Goal: Check status: Check status

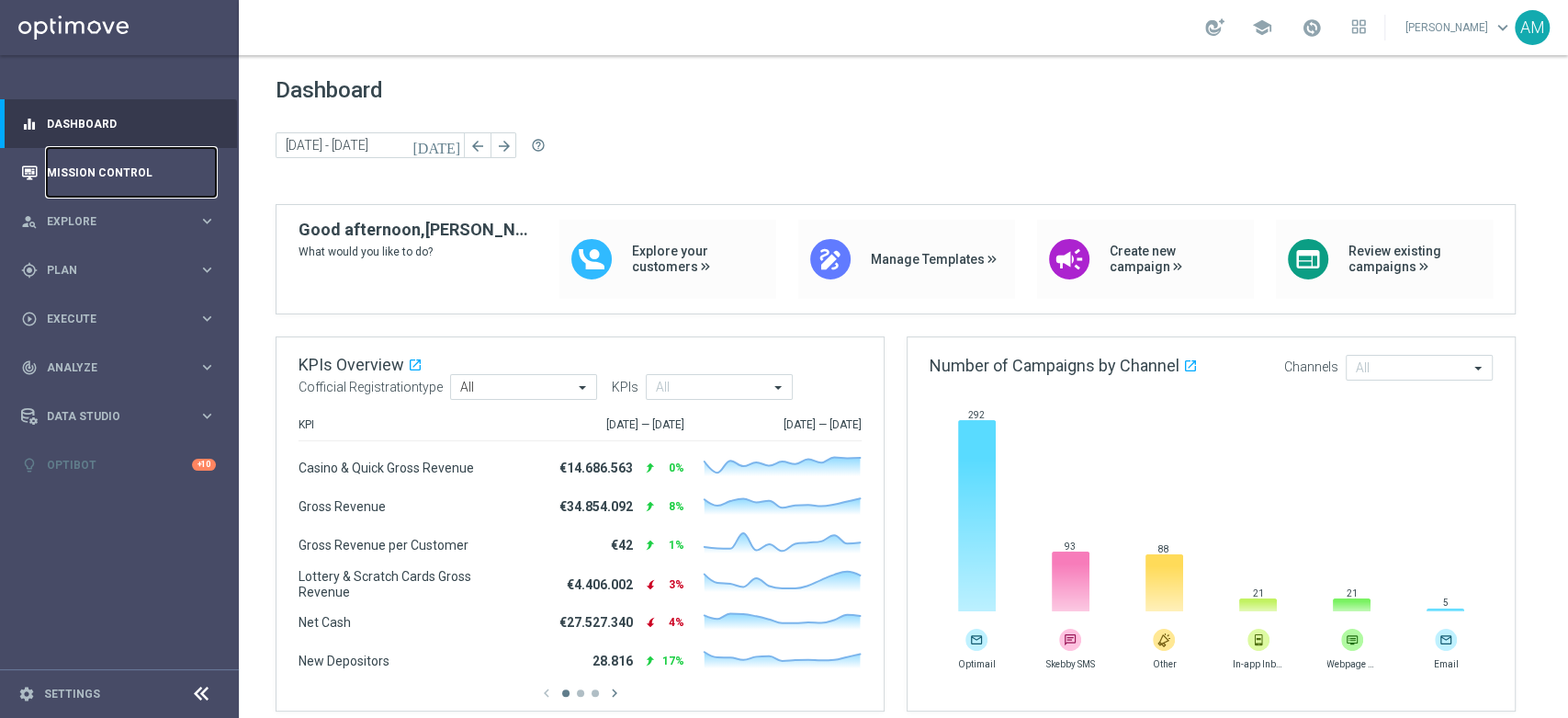
click at [123, 160] on link "Mission Control" at bounding box center [131, 172] width 169 height 49
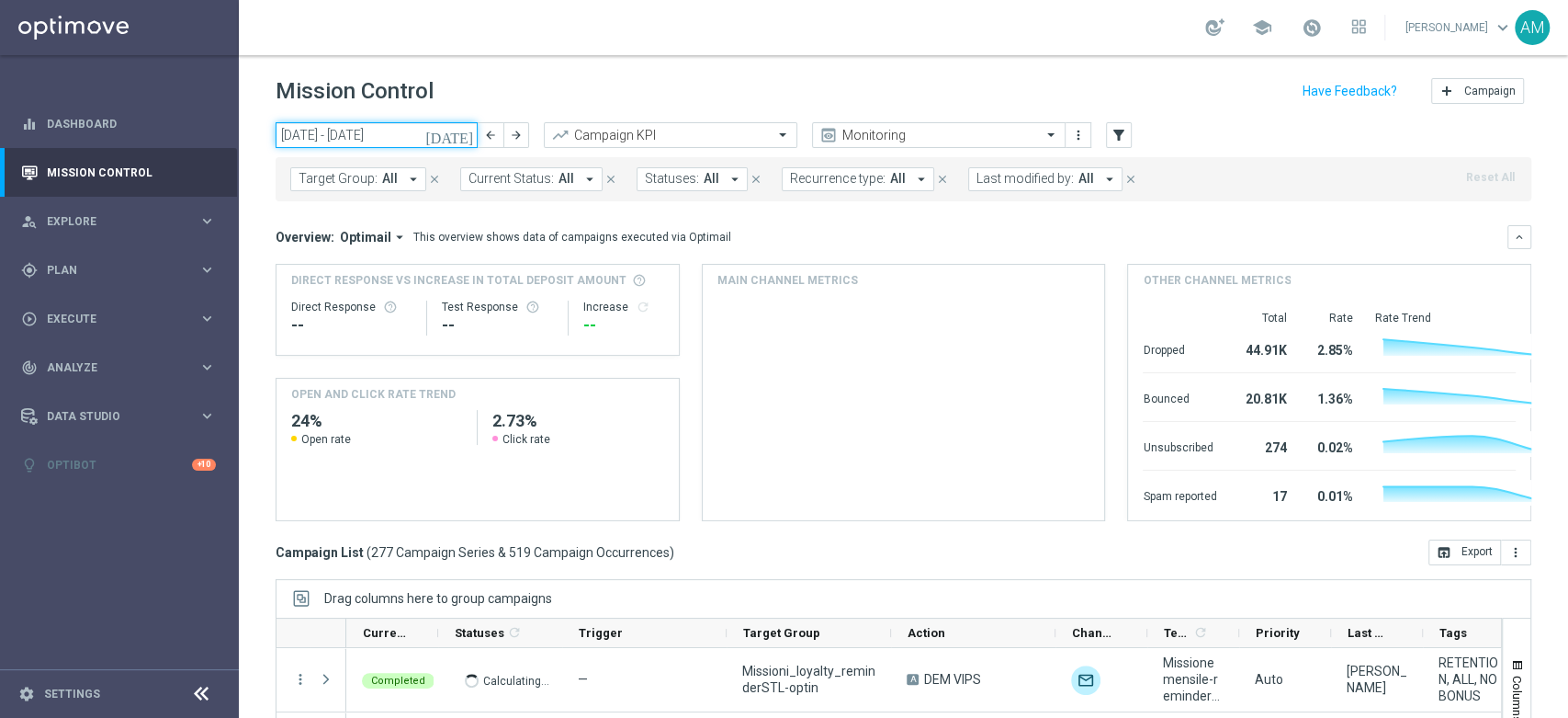
click at [435, 133] on input "[DATE] - [DATE]" at bounding box center [376, 135] width 203 height 26
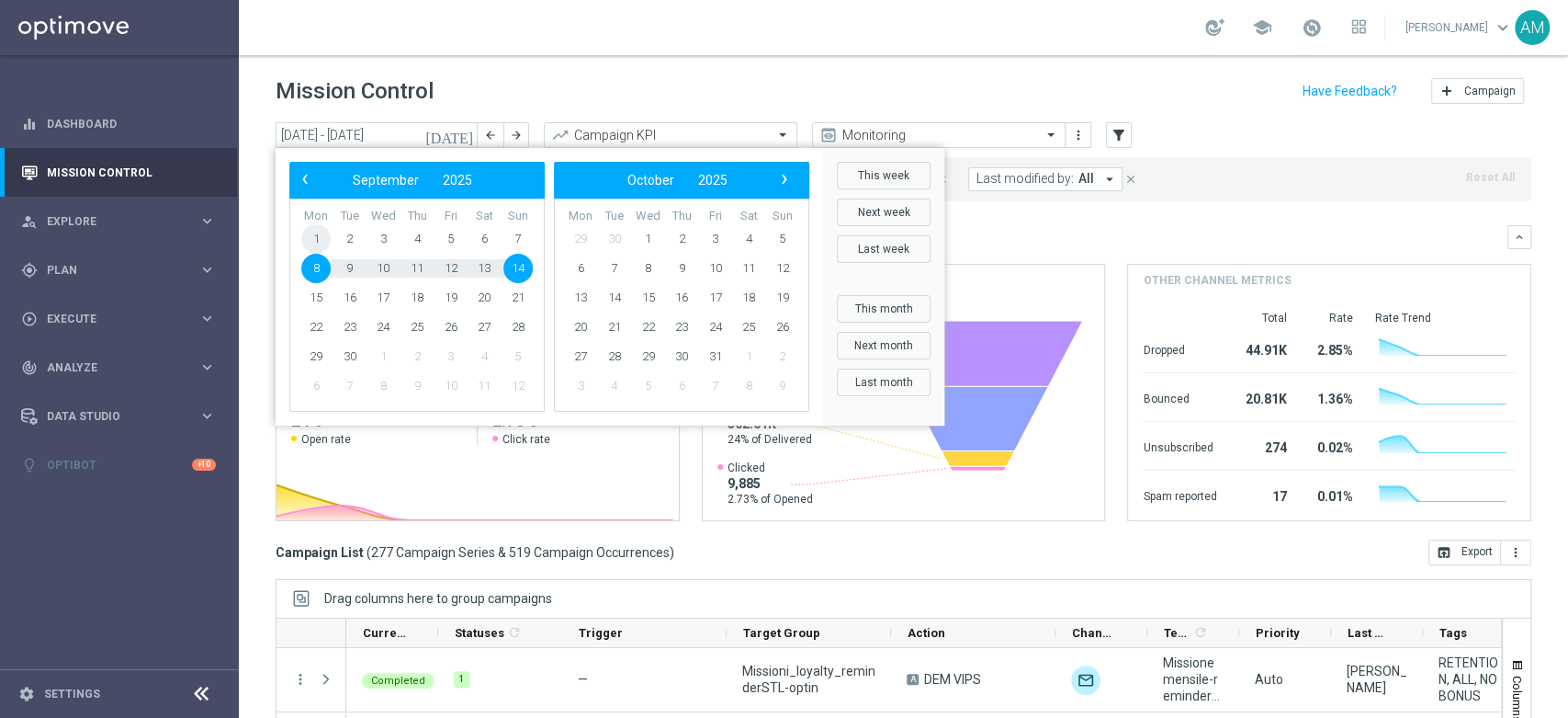
click at [322, 230] on span "1" at bounding box center [315, 238] width 29 height 29
click at [520, 244] on span "7" at bounding box center [517, 238] width 29 height 29
type input "[DATE] - [DATE]"
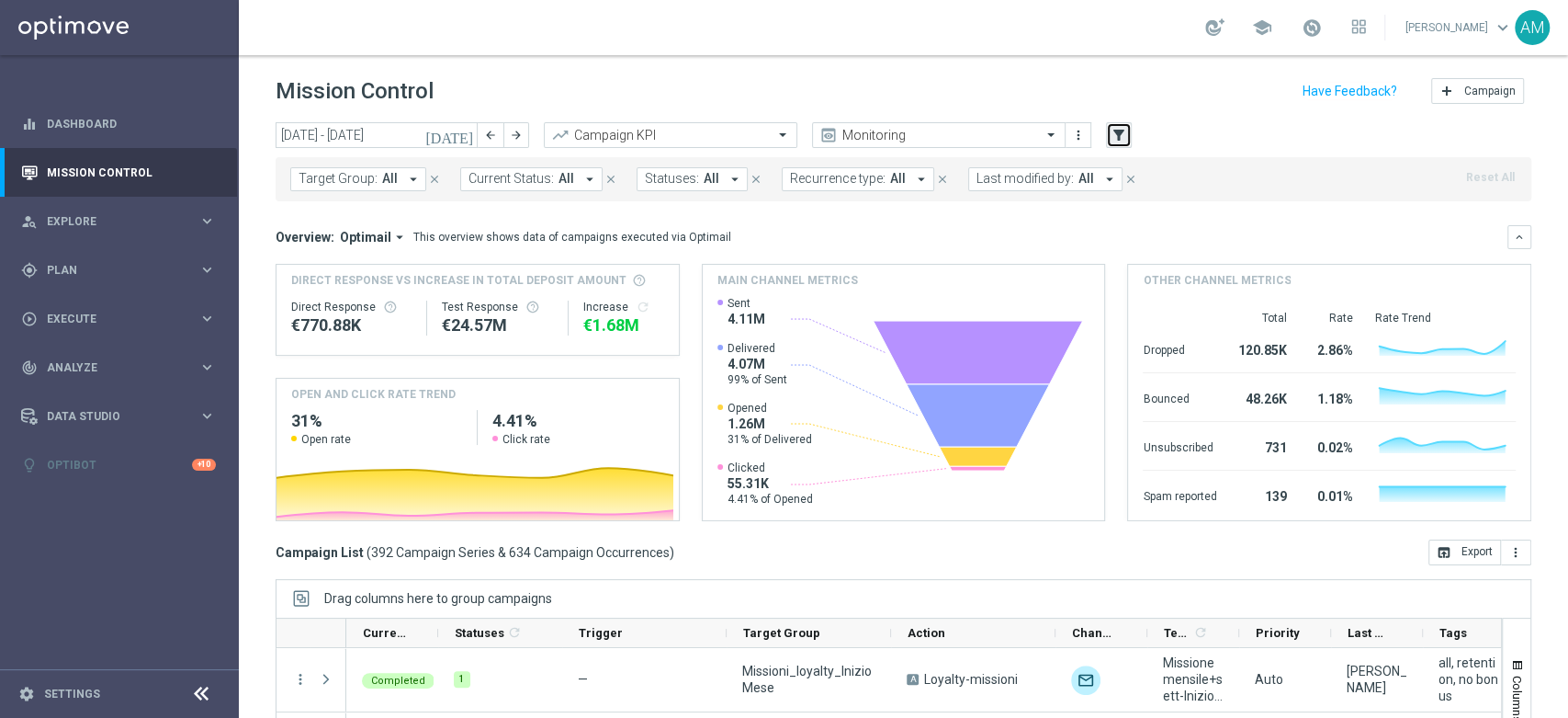
click at [1126, 134] on icon "filter_alt" at bounding box center [1119, 135] width 17 height 17
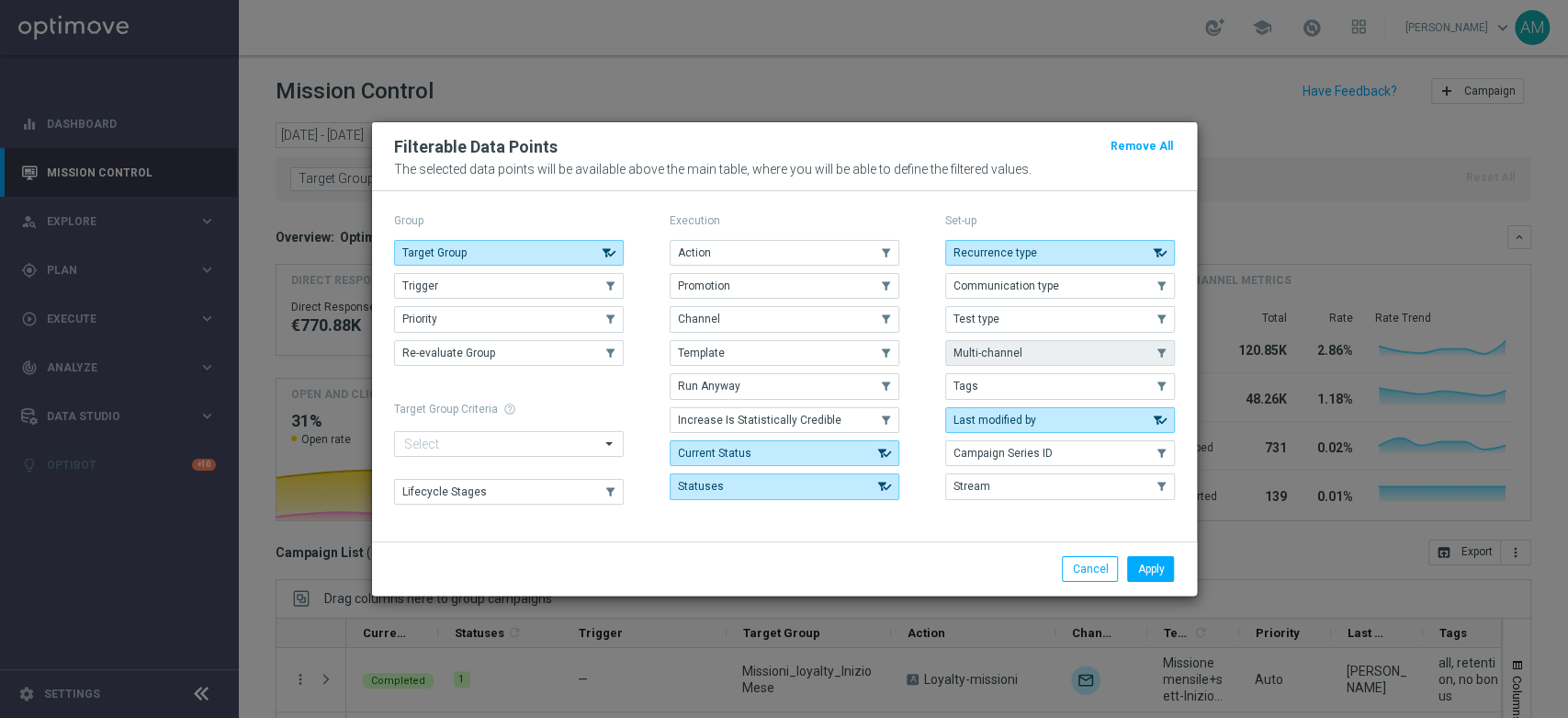
click at [1024, 361] on button "Multi-channel" at bounding box center [1060, 353] width 230 height 26
click at [1061, 351] on button "Multi-channel" at bounding box center [1060, 353] width 230 height 26
click at [1040, 389] on button "Tags" at bounding box center [1060, 387] width 230 height 26
click at [1304, 185] on modal-container "Filterable Data Points Remove All The selected data points will be available ab…" at bounding box center [784, 359] width 1568 height 718
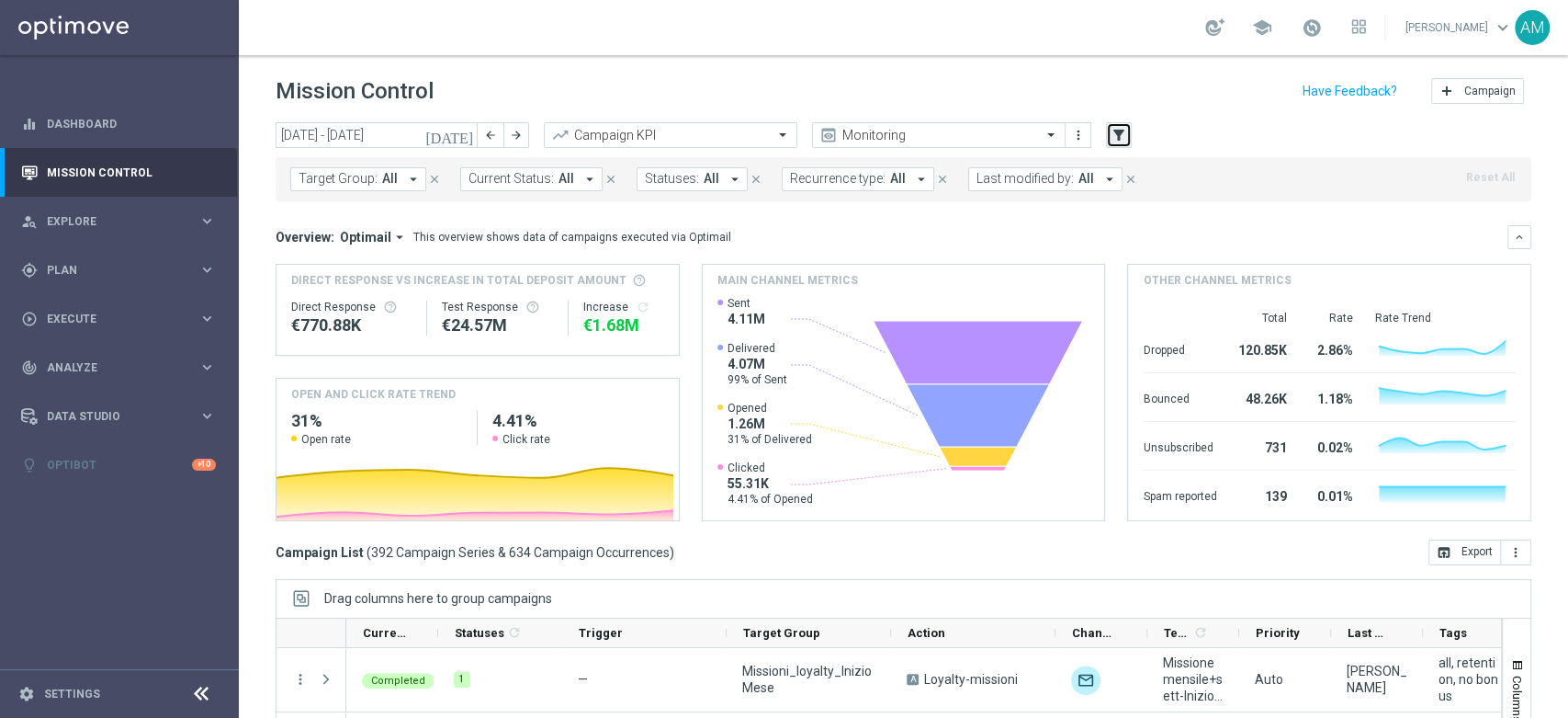
click at [1124, 141] on icon "filter_alt" at bounding box center [1119, 135] width 17 height 17
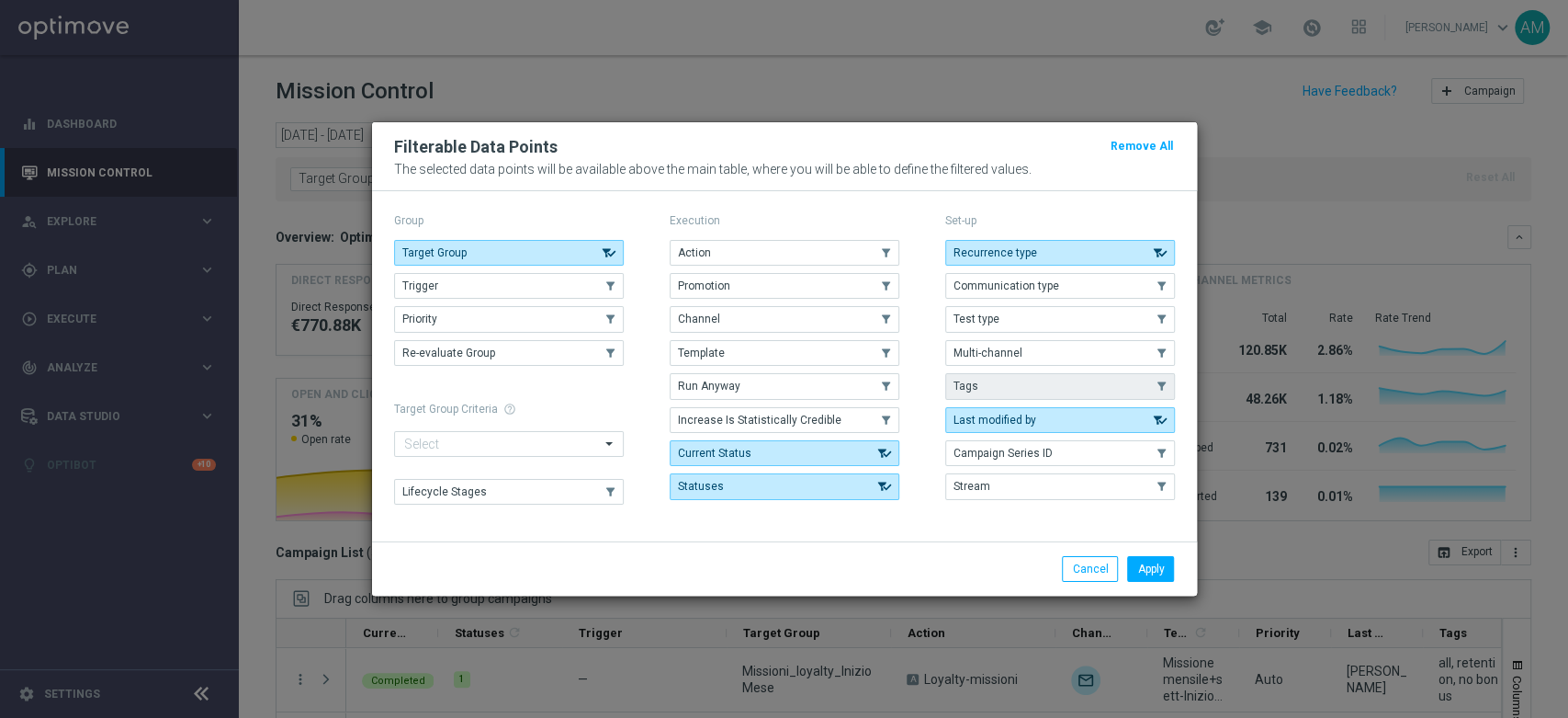
click at [1046, 380] on button "Tags" at bounding box center [1060, 387] width 230 height 26
click at [1150, 570] on button "Apply" at bounding box center [1151, 570] width 47 height 26
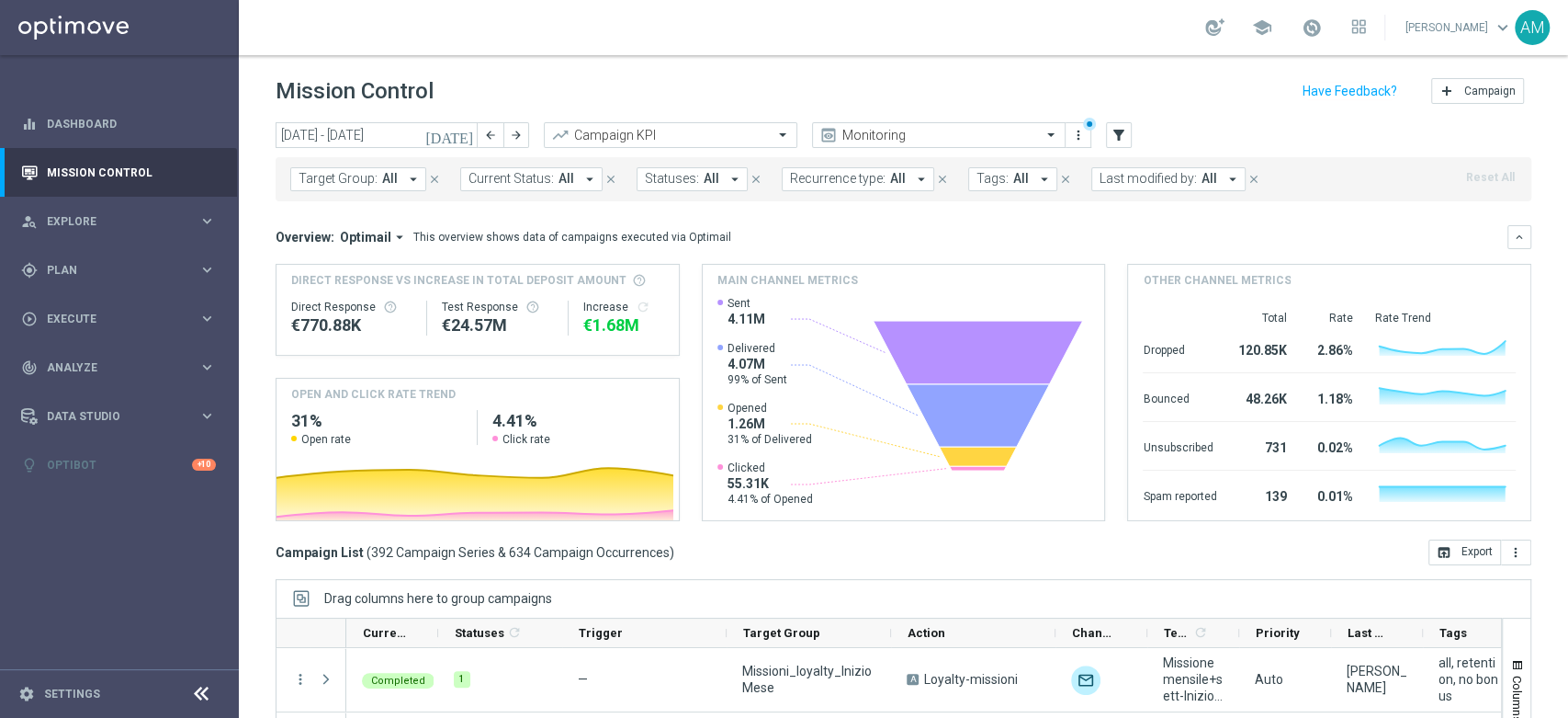
click at [992, 187] on button "Tags: All arrow_drop_down" at bounding box center [1012, 179] width 89 height 24
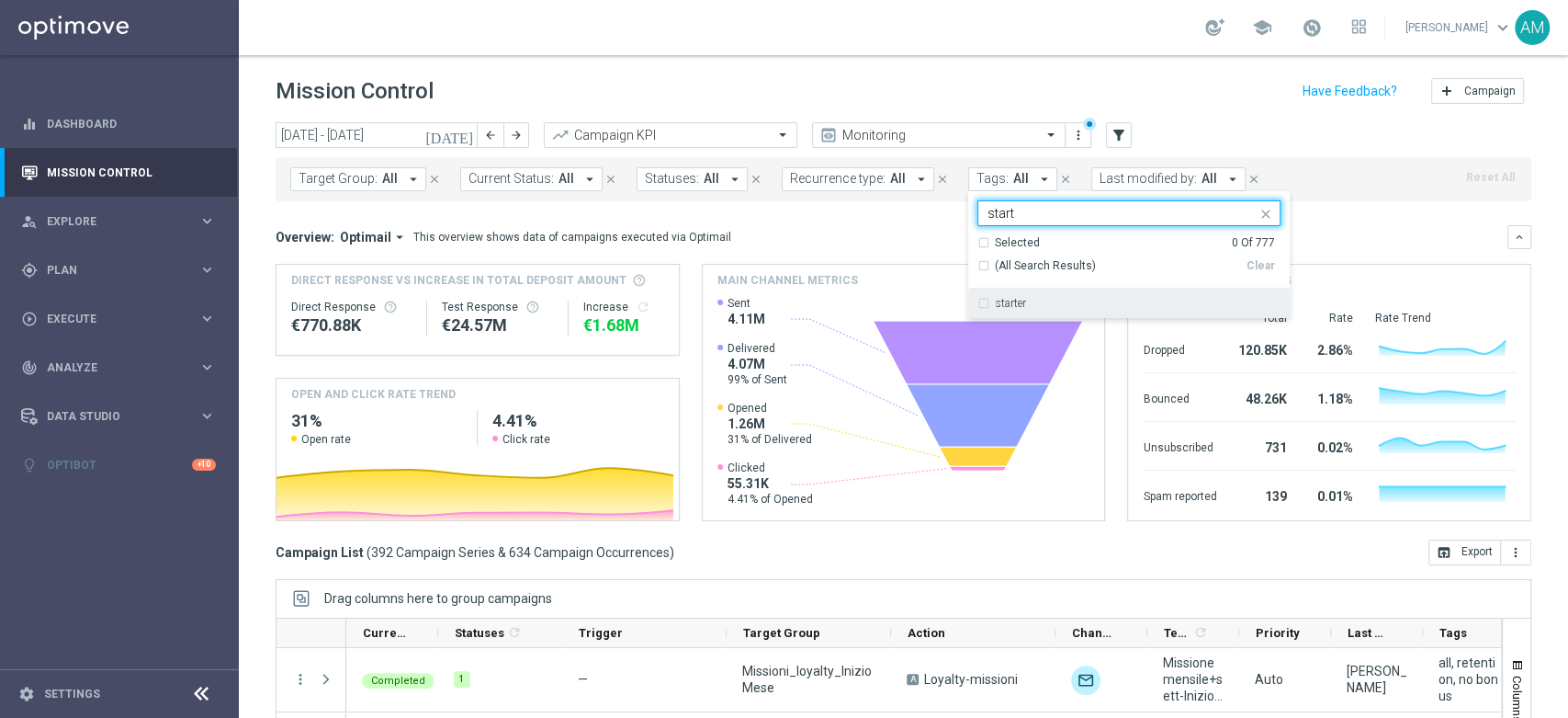
click at [1021, 308] on div "starter" at bounding box center [1138, 303] width 285 height 11
type input "start"
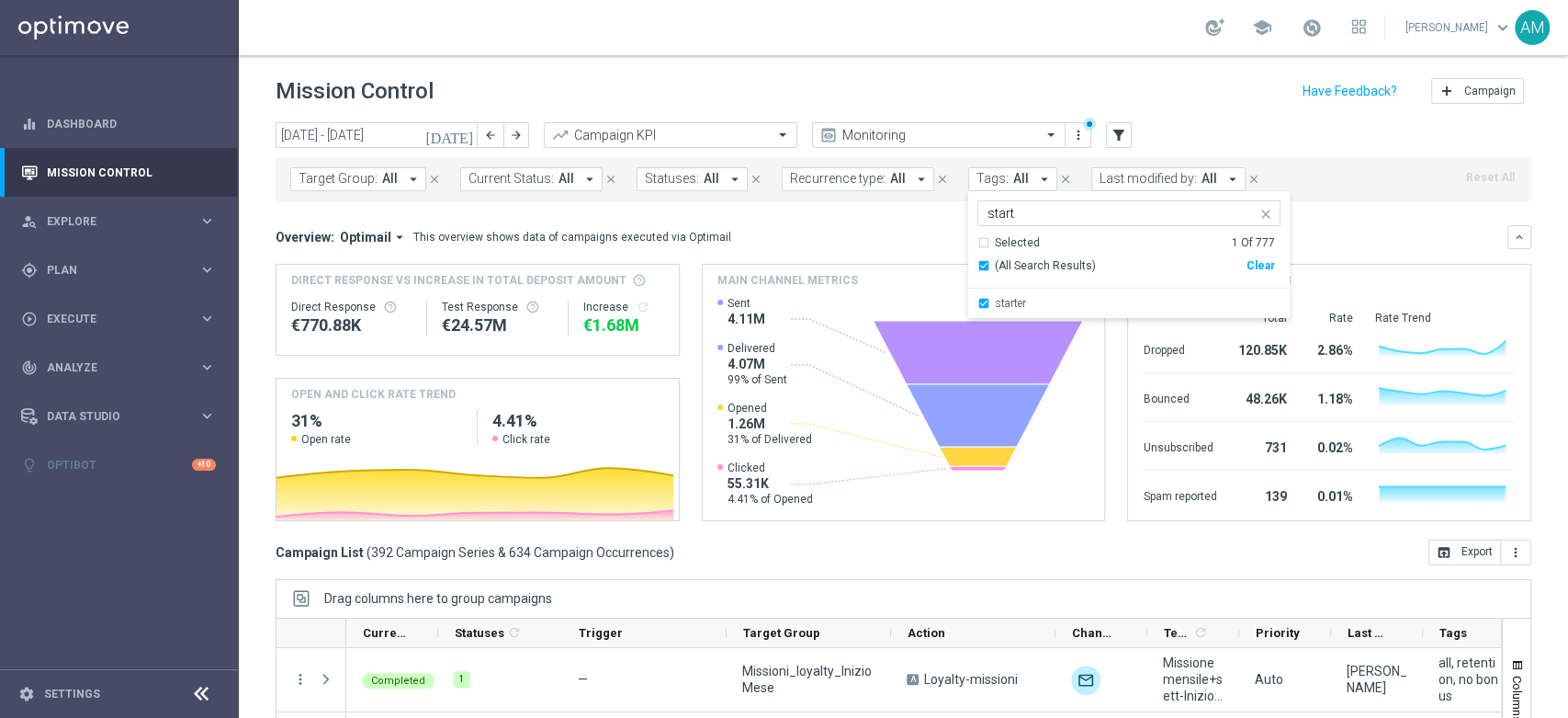
click at [1331, 216] on mini-dashboard "Overview: Optimail arrow_drop_down This overview shows data of campaigns execut…" at bounding box center [903, 371] width 1256 height 338
